Goal: Check status

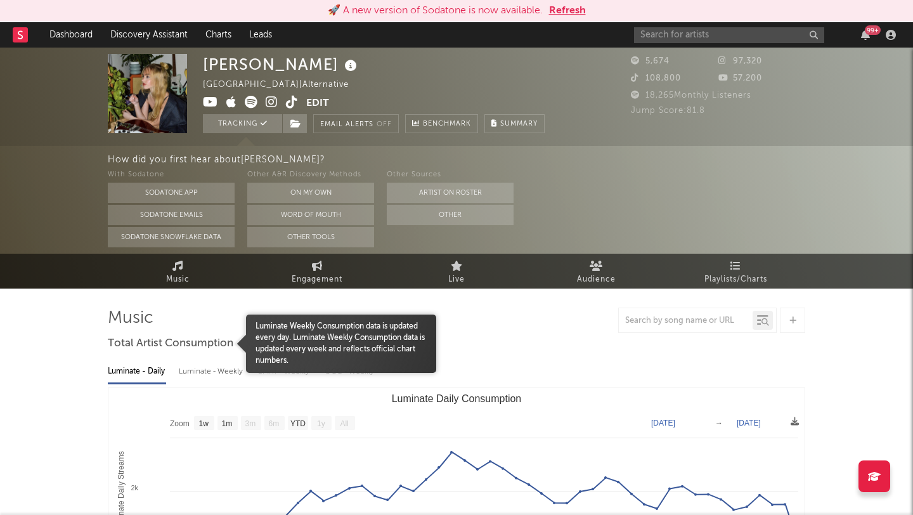
select select "1w"
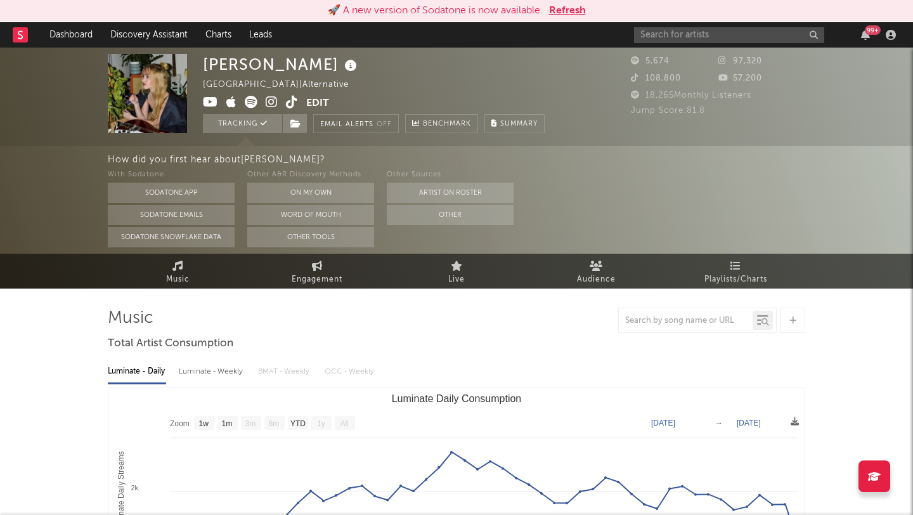
click at [564, 10] on button "Refresh" at bounding box center [567, 10] width 37 height 15
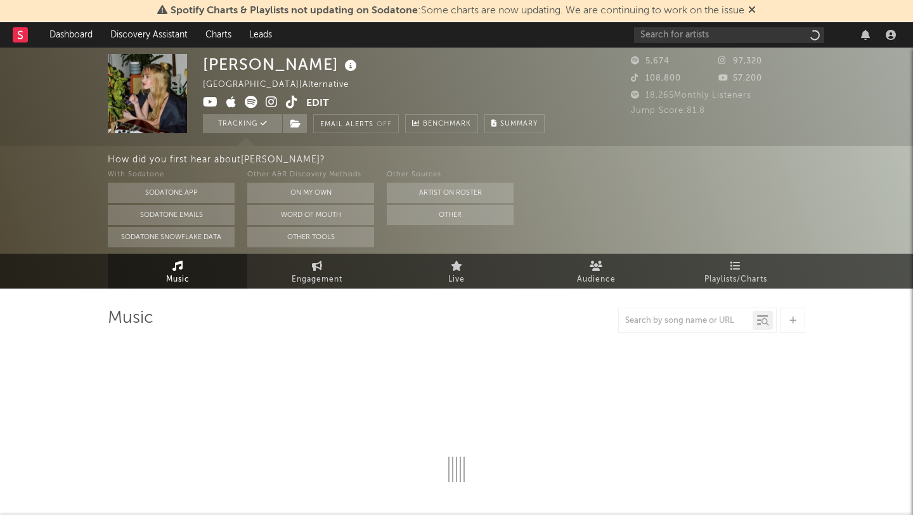
select select "1w"
